Goal: Information Seeking & Learning: Check status

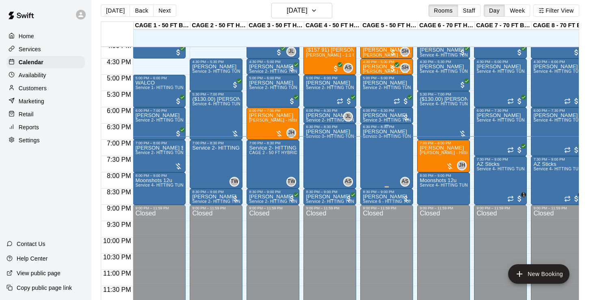
scroll to position [9, 0]
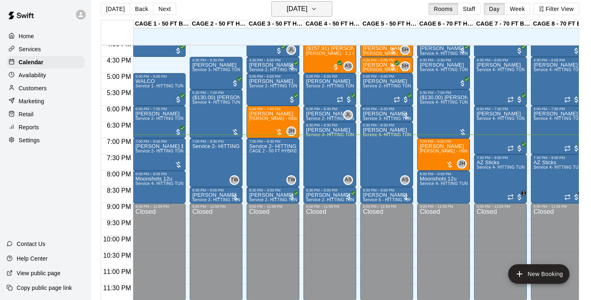
click at [302, 5] on h6 "[DATE]" at bounding box center [297, 8] width 21 height 11
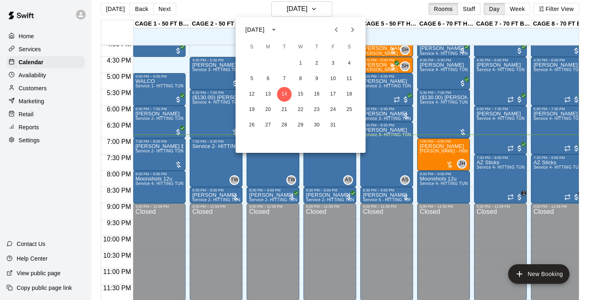
click at [337, 30] on icon "Previous month" at bounding box center [336, 30] width 10 height 10
click at [354, 34] on icon "Next month" at bounding box center [353, 30] width 10 height 10
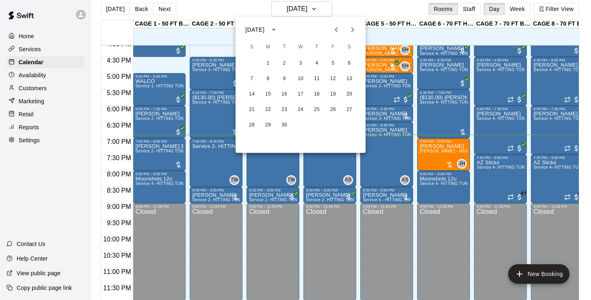
click at [337, 35] on button "Previous month" at bounding box center [336, 30] width 16 height 16
click at [216, 22] on div at bounding box center [295, 150] width 591 height 300
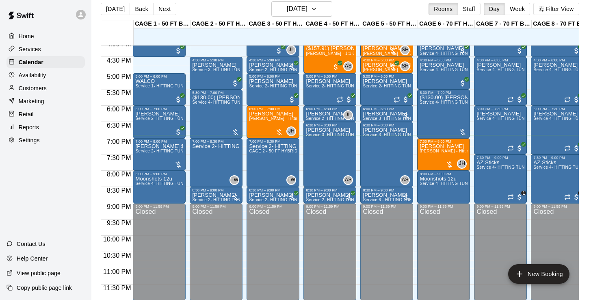
click at [229, 9] on div "[DATE] Back [DATE][DATE] Rooms Staff Day Week Filter View" at bounding box center [340, 10] width 478 height 19
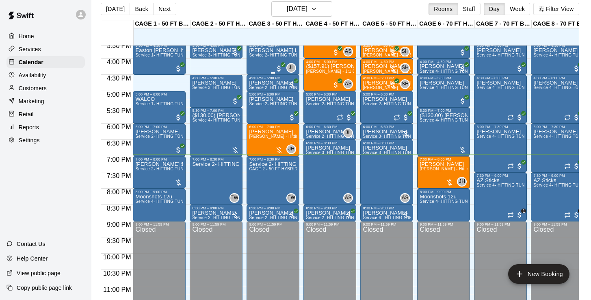
scroll to position [510, 0]
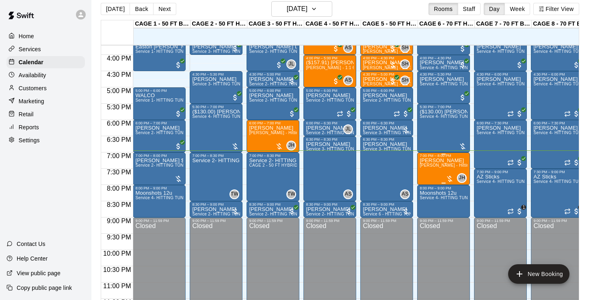
click at [450, 167] on span "[PERSON_NAME] - Hitting 60min 1:1 instruction" at bounding box center [465, 165] width 93 height 4
click at [424, 191] on img "edit" at bounding box center [428, 190] width 9 height 9
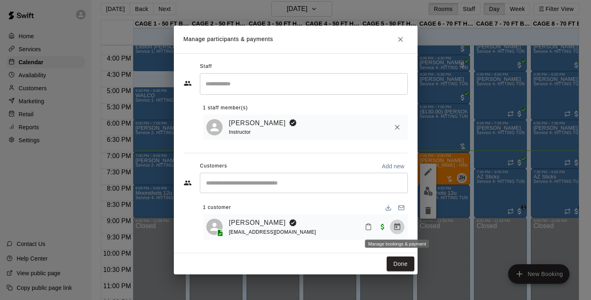
click at [396, 227] on icon "Manage bookings & payment" at bounding box center [397, 226] width 6 height 7
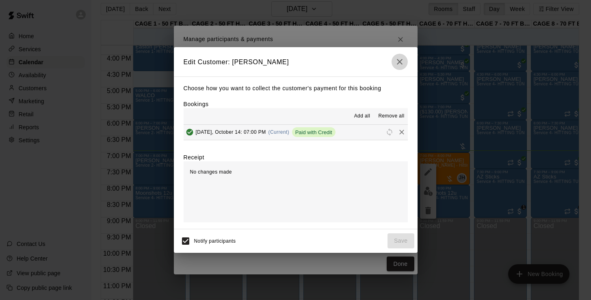
click at [401, 64] on icon "button" at bounding box center [400, 62] width 6 height 6
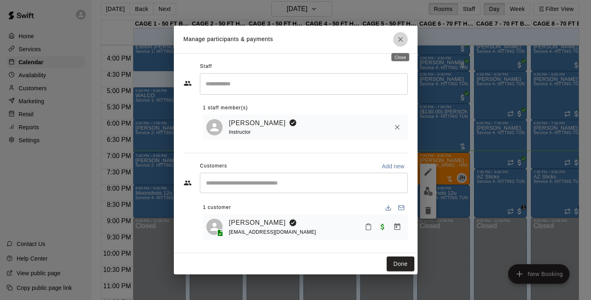
click at [402, 37] on icon "Close" at bounding box center [400, 39] width 8 height 8
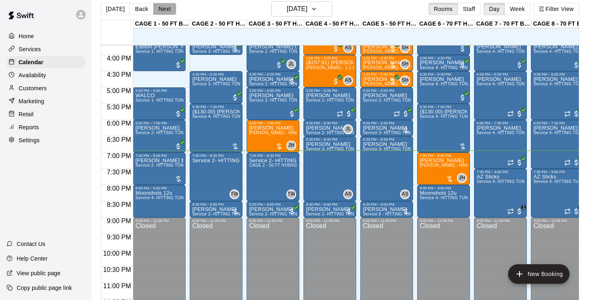
click at [164, 11] on button "Next" at bounding box center [164, 9] width 23 height 12
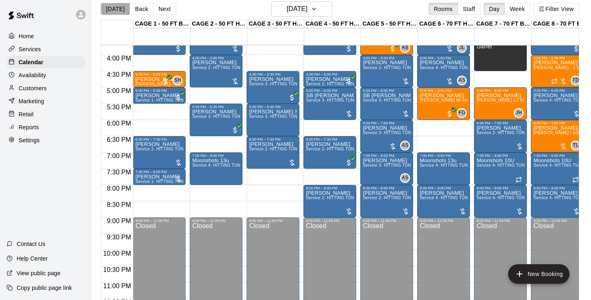
click at [118, 8] on button "[DATE]" at bounding box center [115, 9] width 29 height 12
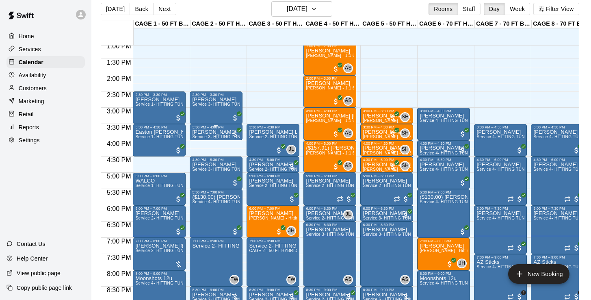
scroll to position [424, 0]
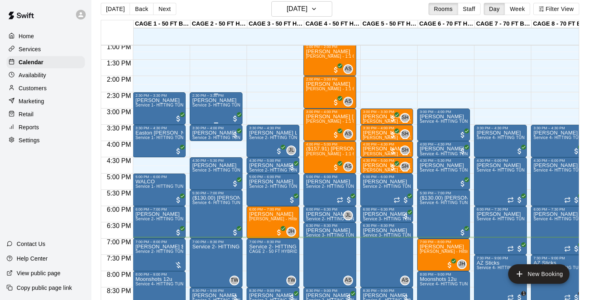
click at [197, 116] on div "[PERSON_NAME] Service 3- HITTING TUNNEL RENTAL - 50ft Softball" at bounding box center [216, 247] width 48 height 300
click at [222, 13] on div at bounding box center [295, 150] width 591 height 300
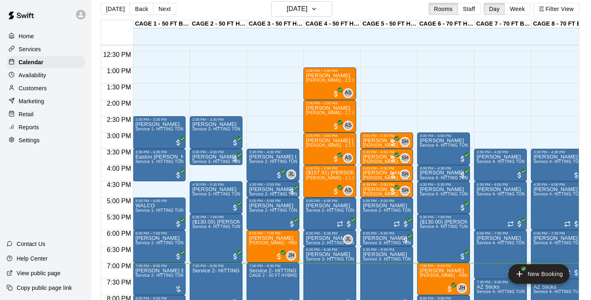
scroll to position [399, 0]
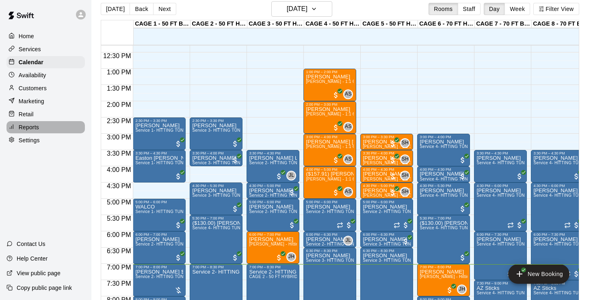
click at [32, 128] on p "Reports" at bounding box center [29, 127] width 20 height 8
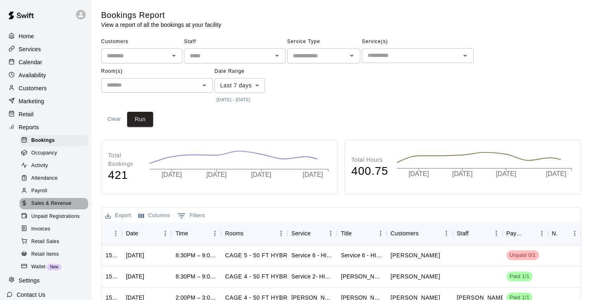
click at [65, 204] on span "Sales & Revenue" at bounding box center [51, 203] width 40 height 8
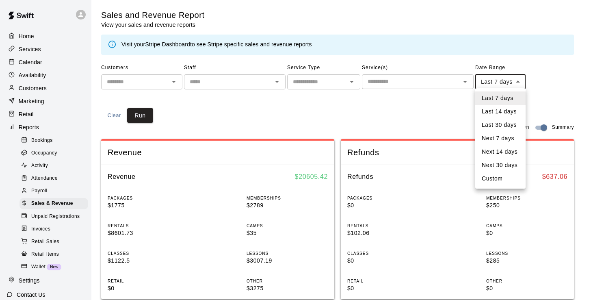
click at [493, 84] on body "Home Services Calendar Availability Customers Marketing Retail Reports Bookings…" at bounding box center [295, 303] width 591 height 606
click at [497, 178] on li "Custom" at bounding box center [500, 178] width 50 height 13
type input "******"
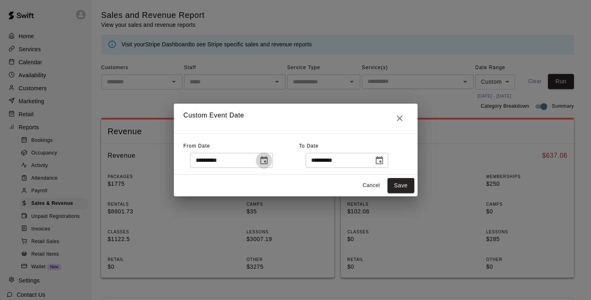
click at [263, 160] on icon "Choose date, selected date is Oct 7, 2025" at bounding box center [264, 161] width 10 height 10
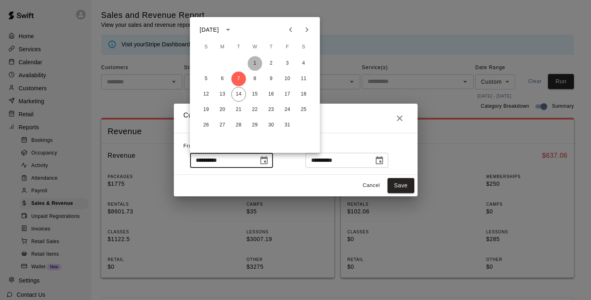
click at [260, 63] on button "1" at bounding box center [255, 63] width 15 height 15
type input "**********"
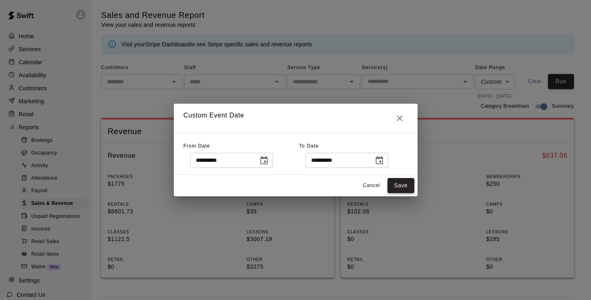
click at [402, 187] on button "Save" at bounding box center [400, 185] width 27 height 15
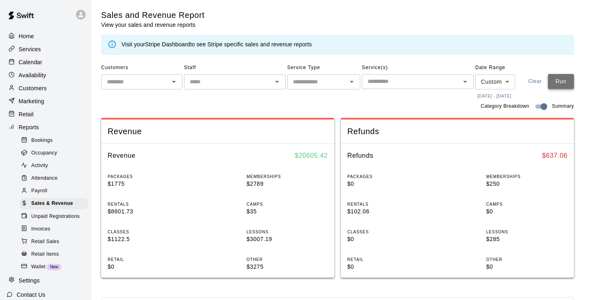
click at [548, 89] on button "Run" at bounding box center [561, 81] width 26 height 15
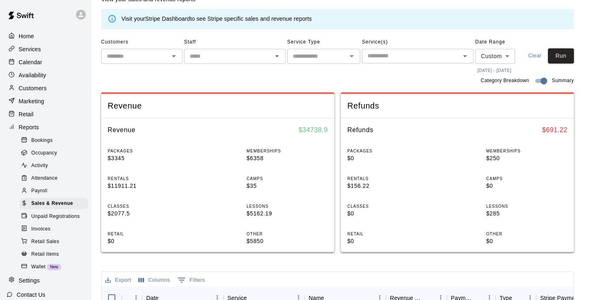
scroll to position [39, 0]
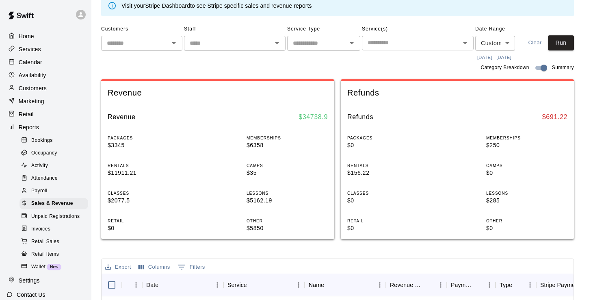
click at [214, 95] on div "Revenue Revenue $ 34738.9 PACKAGES $3345 MEMBERSHIPS $6358 RENTALS $11911.21 CA…" at bounding box center [217, 159] width 233 height 173
click at [46, 64] on div "Calendar" at bounding box center [45, 62] width 78 height 12
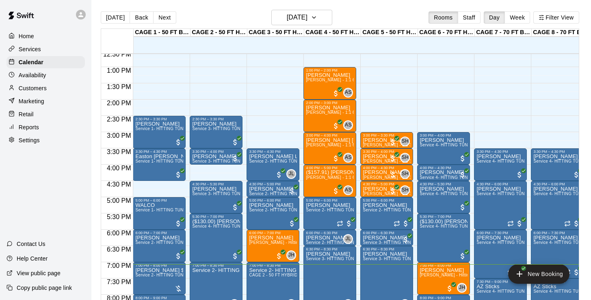
scroll to position [418, 0]
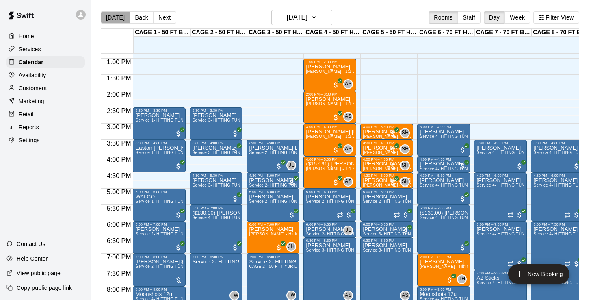
click at [117, 18] on button "[DATE]" at bounding box center [115, 17] width 29 height 12
click at [23, 37] on p "Home" at bounding box center [26, 36] width 15 height 8
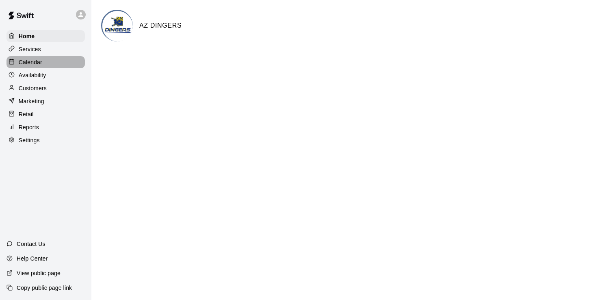
click at [28, 62] on p "Calendar" at bounding box center [31, 62] width 24 height 8
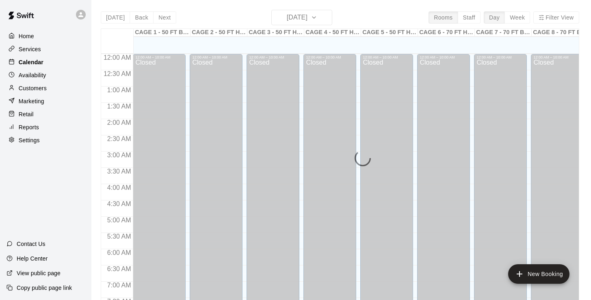
scroll to position [501, 0]
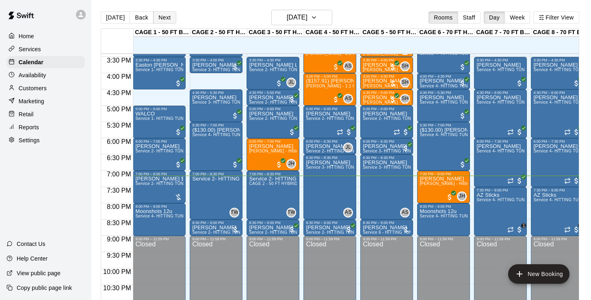
click at [166, 19] on button "Next" at bounding box center [164, 17] width 23 height 12
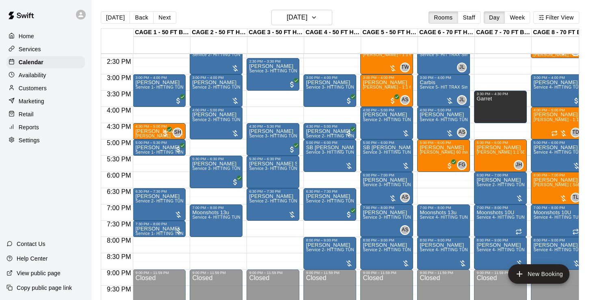
scroll to position [469, 0]
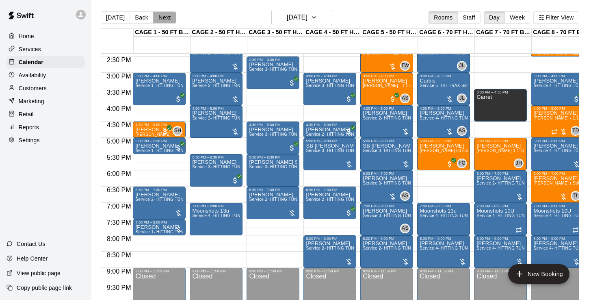
click at [169, 20] on button "Next" at bounding box center [164, 17] width 23 height 12
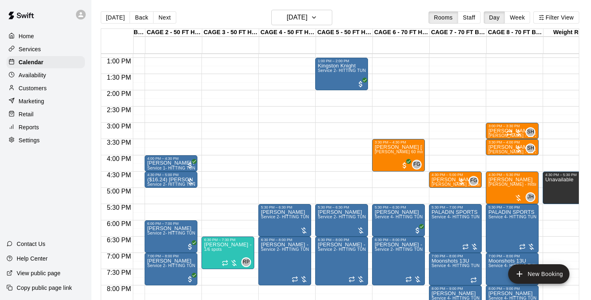
scroll to position [419, 59]
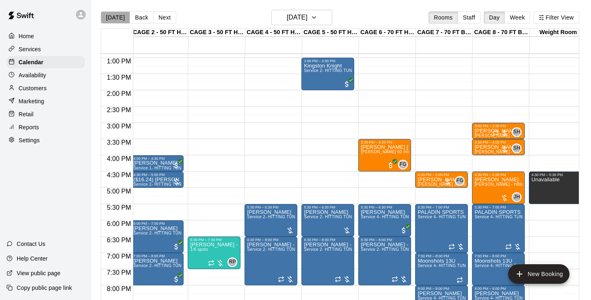
click at [117, 14] on button "[DATE]" at bounding box center [115, 17] width 29 height 12
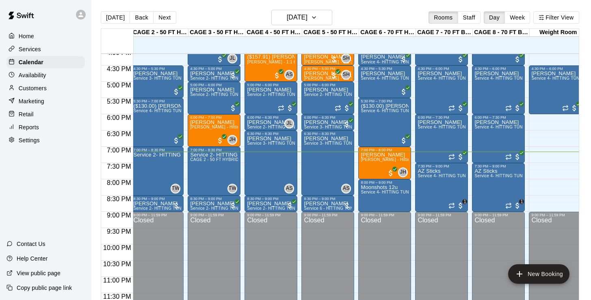
scroll to position [525, 59]
click at [34, 129] on p "Reports" at bounding box center [29, 127] width 20 height 8
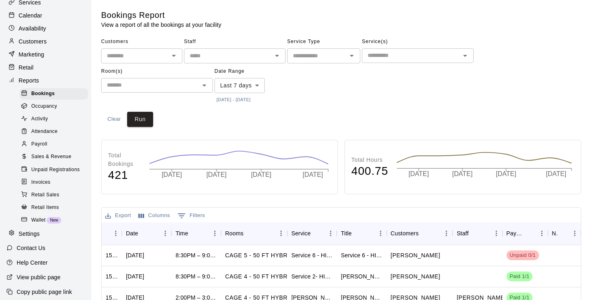
scroll to position [46, 0]
click at [57, 153] on span "Sales & Revenue" at bounding box center [51, 157] width 40 height 8
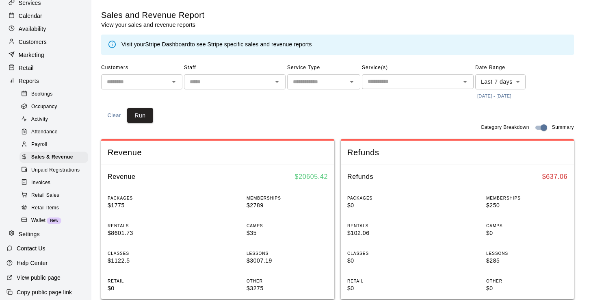
click at [499, 83] on body "Home Services Calendar Availability Customers Marketing Retail Reports Bookings…" at bounding box center [295, 303] width 591 height 606
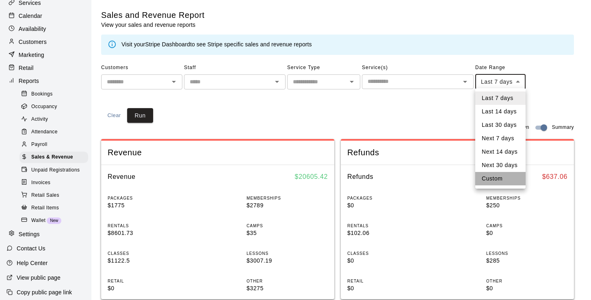
click at [496, 180] on li "Custom" at bounding box center [500, 178] width 50 height 13
type input "******"
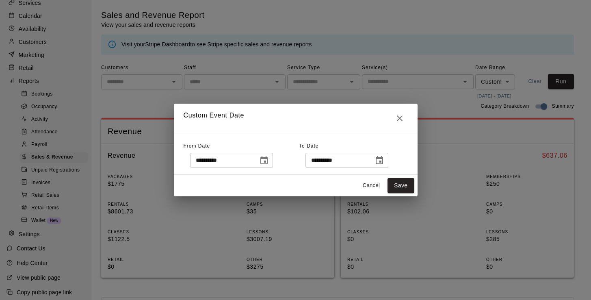
click at [268, 160] on icon "Choose date, selected date is Oct 7, 2025" at bounding box center [264, 161] width 10 height 10
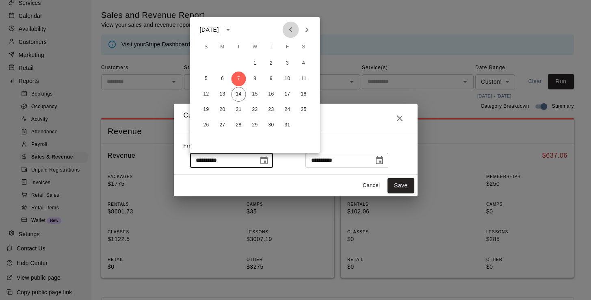
click at [290, 26] on icon "Previous month" at bounding box center [291, 30] width 10 height 10
click at [307, 28] on icon "Next month" at bounding box center [306, 29] width 3 height 5
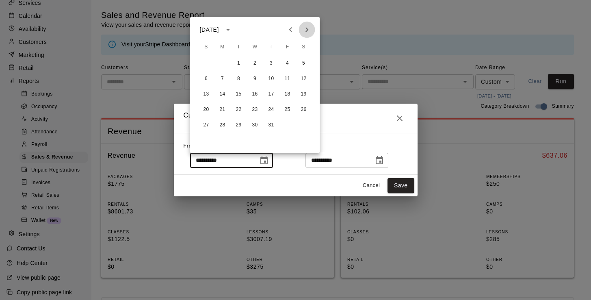
click at [307, 28] on icon "Next month" at bounding box center [306, 29] width 3 height 5
click at [262, 26] on div "[DATE]" at bounding box center [255, 30] width 130 height 12
click at [266, 27] on div "[DATE]" at bounding box center [255, 30] width 130 height 12
click at [266, 32] on div "[DATE]" at bounding box center [255, 30] width 130 height 12
click at [362, 12] on div "**********" at bounding box center [295, 150] width 591 height 300
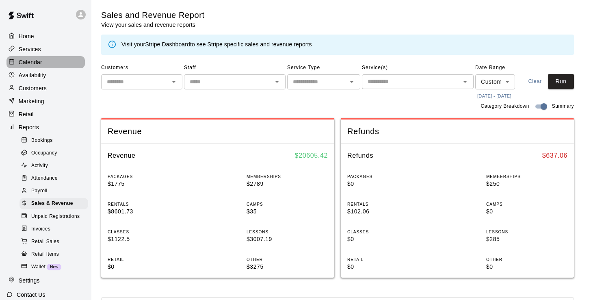
click at [35, 63] on p "Calendar" at bounding box center [31, 62] width 24 height 8
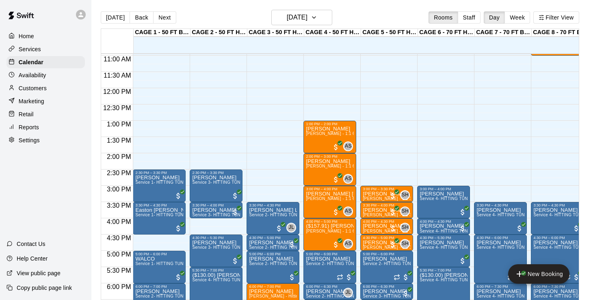
scroll to position [357, 0]
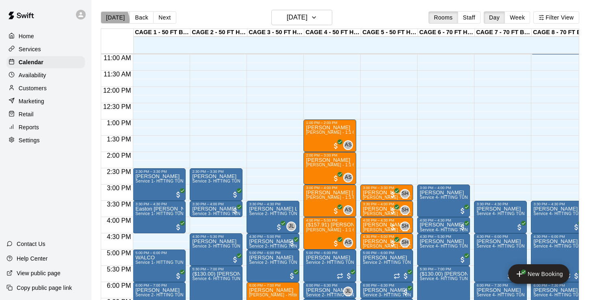
click at [112, 20] on button "[DATE]" at bounding box center [115, 17] width 29 height 12
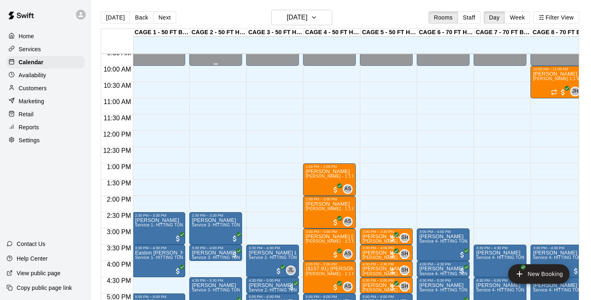
scroll to position [308, 0]
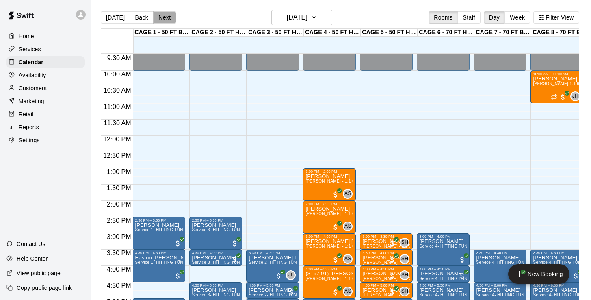
click at [159, 20] on button "Next" at bounding box center [164, 17] width 23 height 12
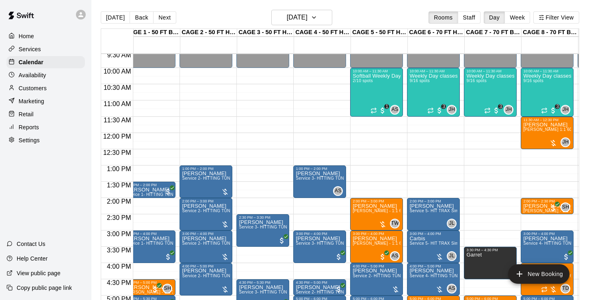
scroll to position [314, 10]
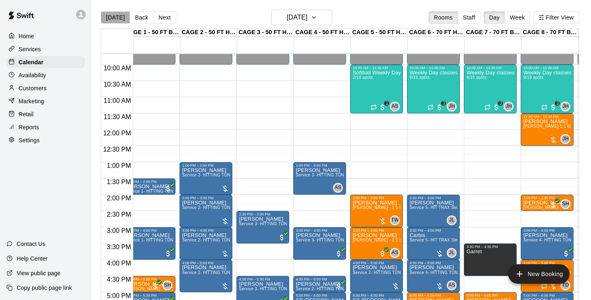
click at [118, 16] on button "[DATE]" at bounding box center [115, 17] width 29 height 12
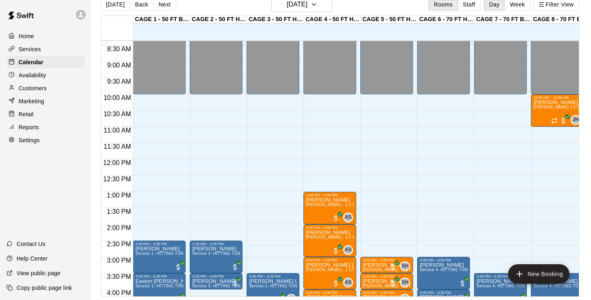
scroll to position [228, 0]
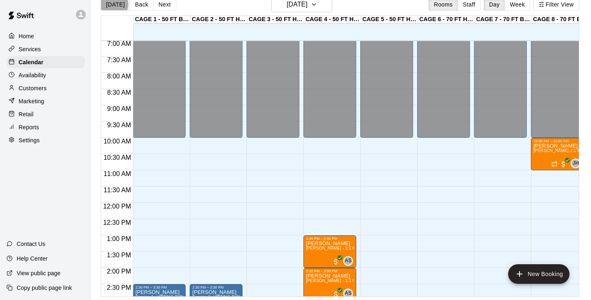
click at [113, 4] on button "[DATE]" at bounding box center [115, 4] width 29 height 12
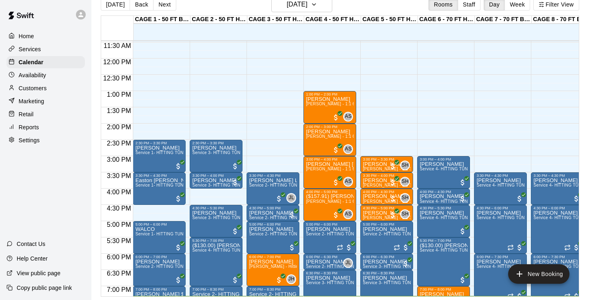
scroll to position [340, 0]
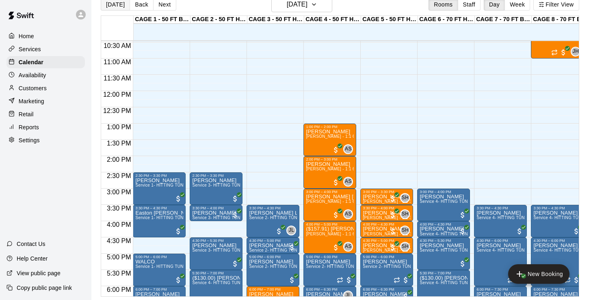
click at [117, 9] on button "[DATE]" at bounding box center [115, 4] width 29 height 12
click at [35, 49] on p "Services" at bounding box center [30, 49] width 22 height 8
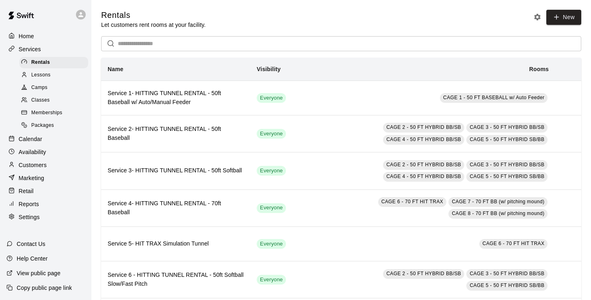
click at [35, 139] on p "Calendar" at bounding box center [31, 139] width 24 height 8
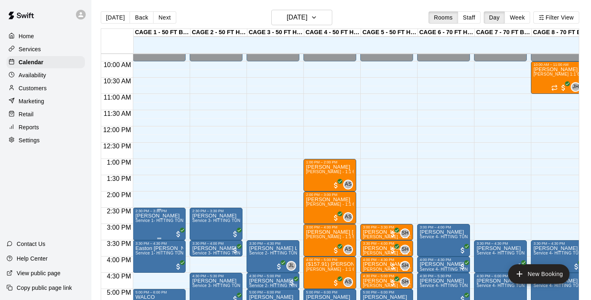
scroll to position [317, 0]
